Goal: Task Accomplishment & Management: Manage account settings

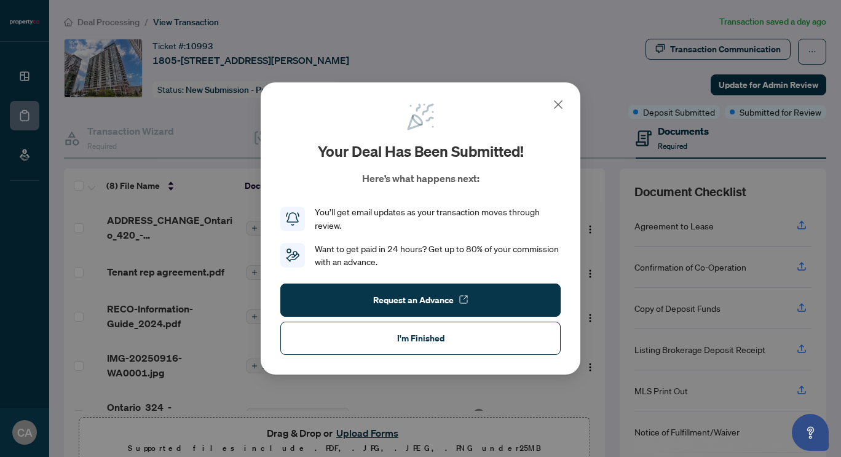
click at [560, 106] on icon at bounding box center [558, 104] width 7 height 7
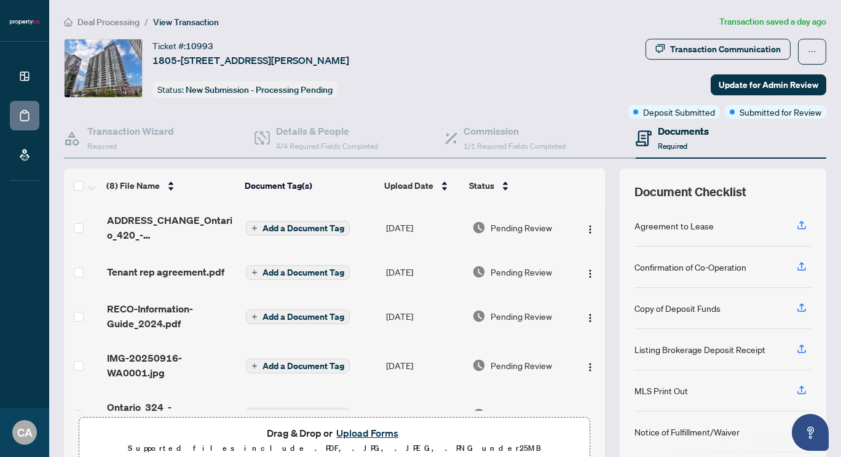
scroll to position [111, 0]
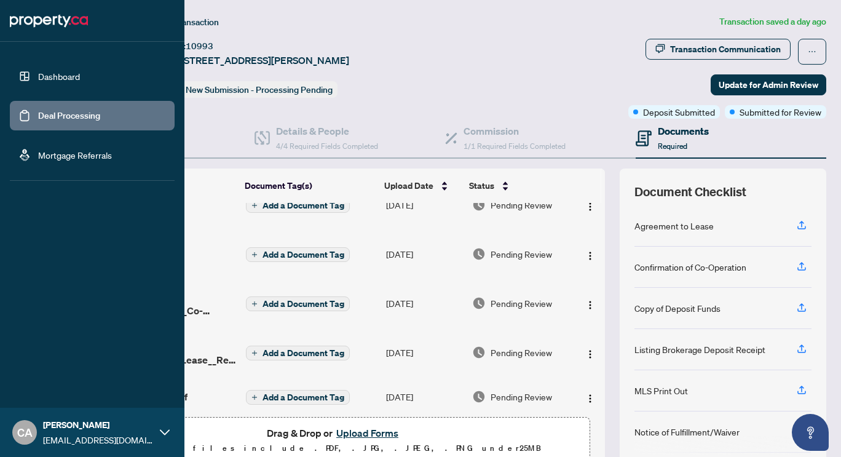
click at [42, 82] on link "Dashboard" at bounding box center [59, 76] width 42 height 11
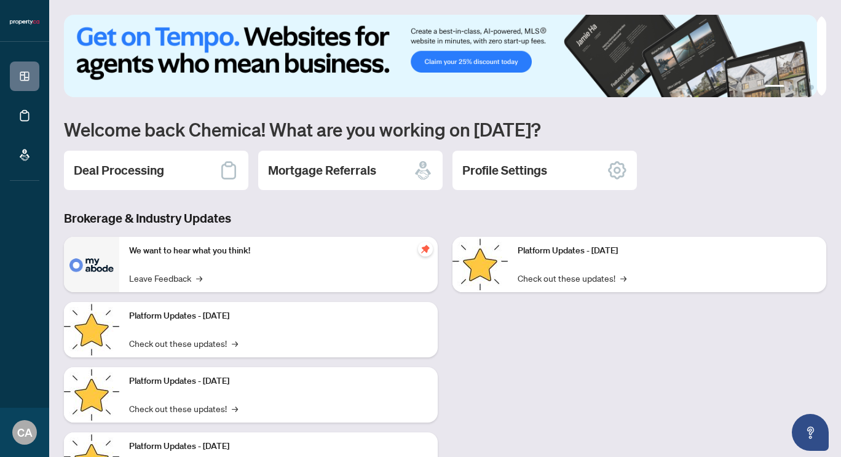
click at [179, 176] on div "Deal Processing" at bounding box center [156, 170] width 184 height 39
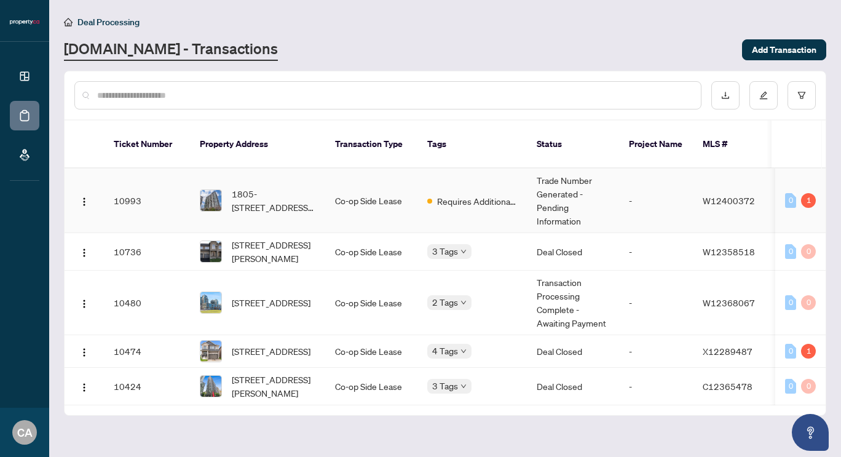
click at [494, 194] on span "Requires Additional Docs" at bounding box center [477, 201] width 80 height 14
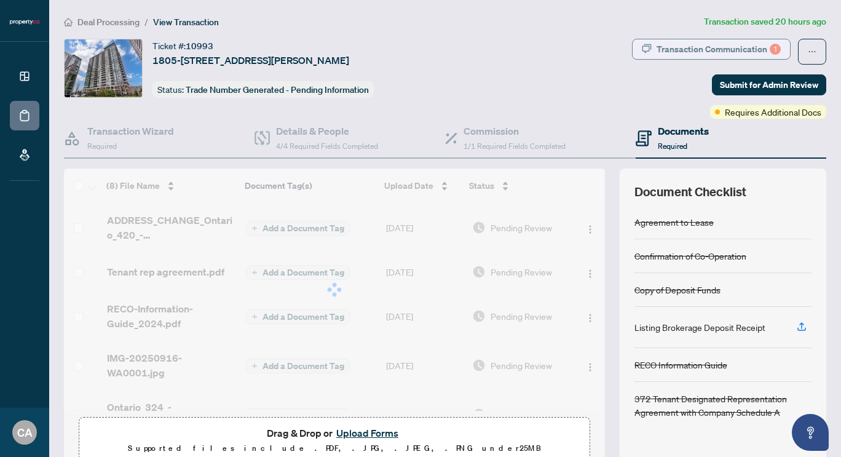
click at [729, 53] on div "Transaction Communication 1" at bounding box center [719, 49] width 124 height 20
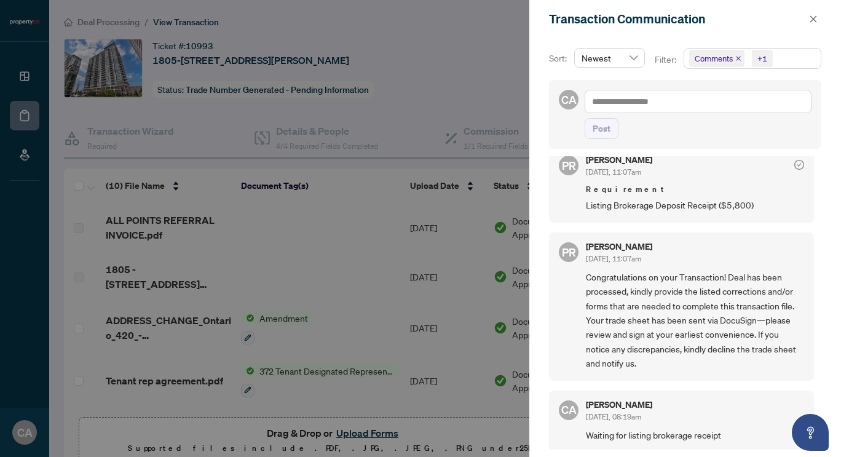
scroll to position [2, 0]
